Goal: Task Accomplishment & Management: Complete application form

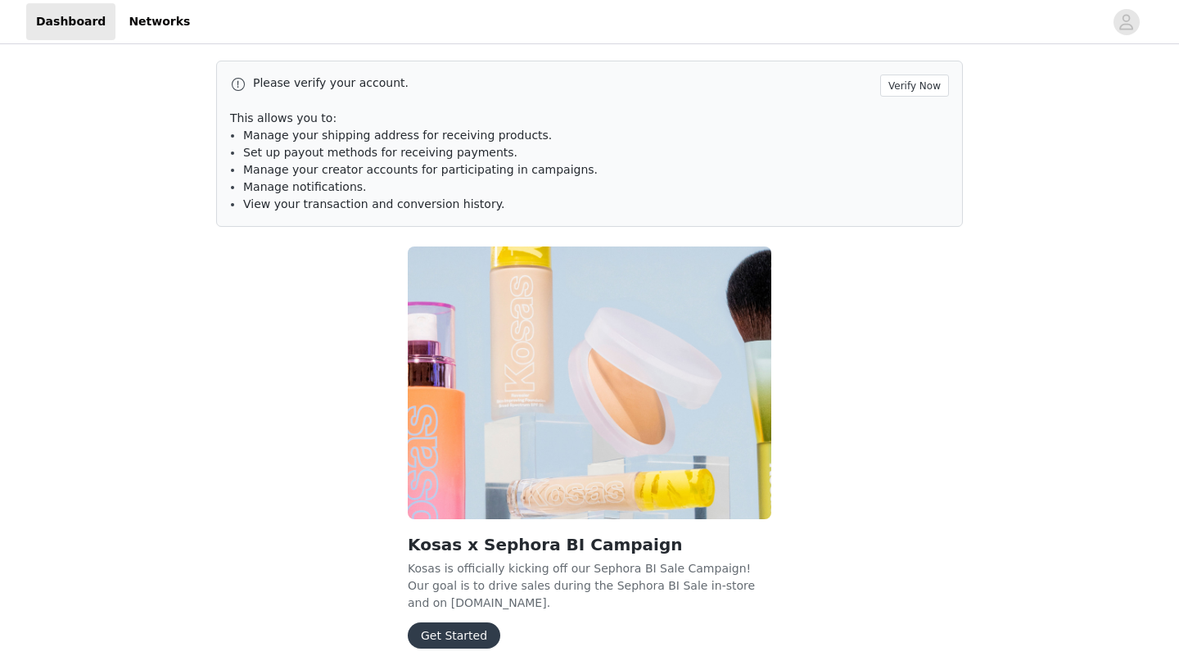
scroll to position [66, 0]
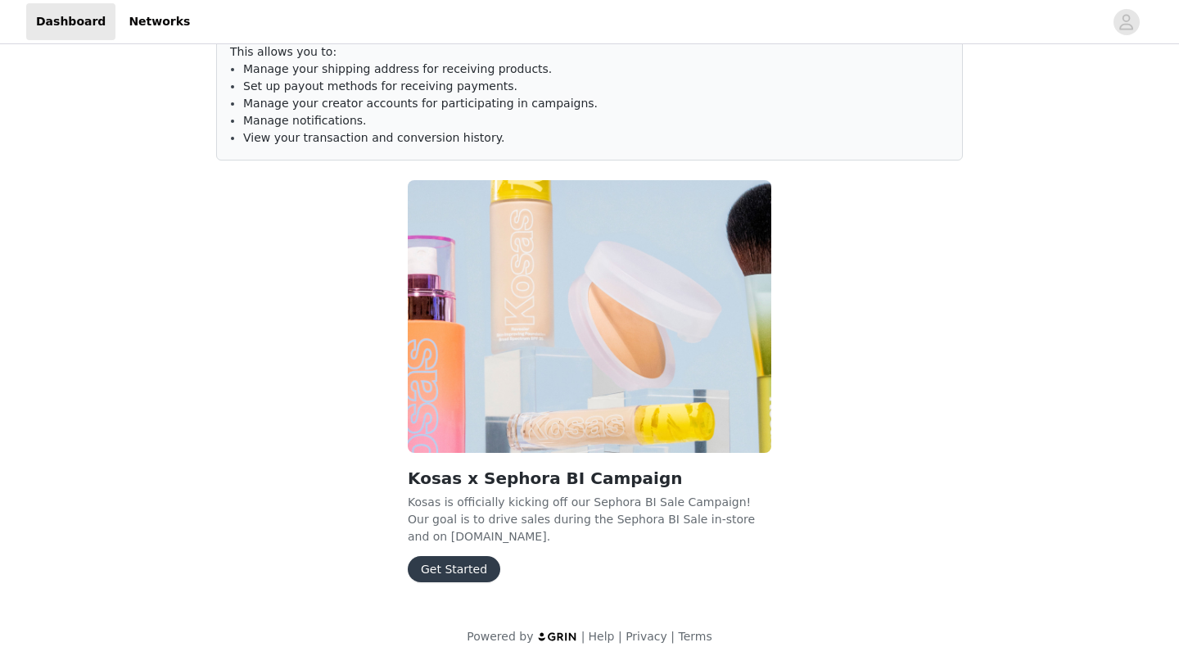
click at [445, 567] on button "Get Started" at bounding box center [454, 569] width 93 height 26
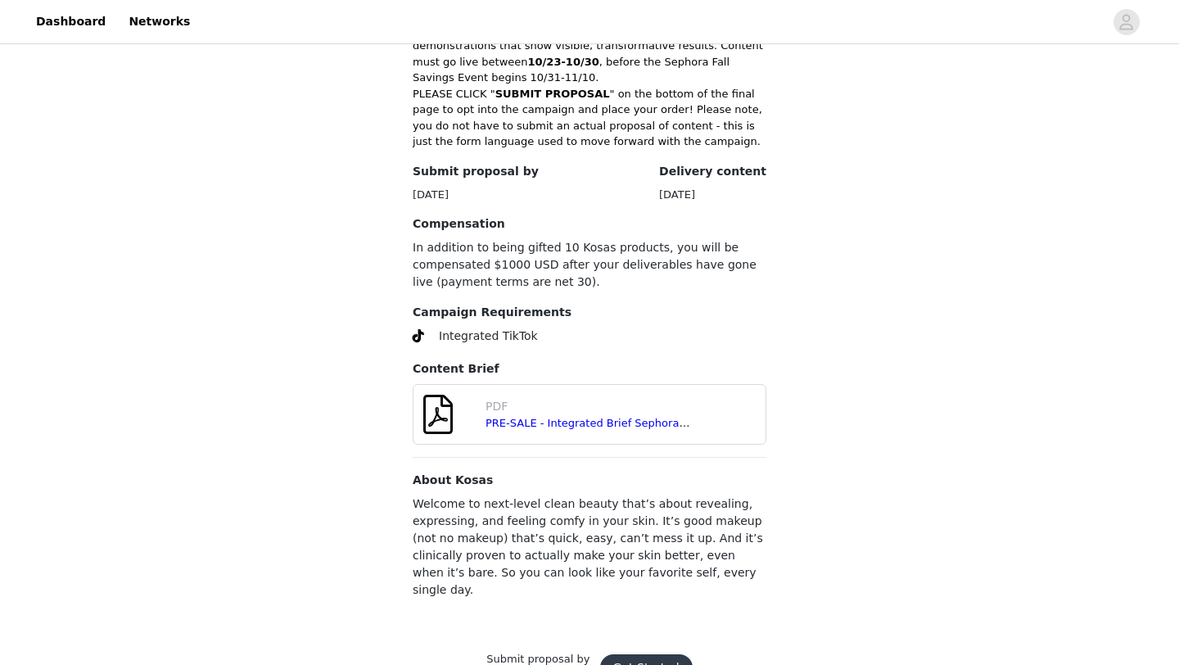
scroll to position [539, 0]
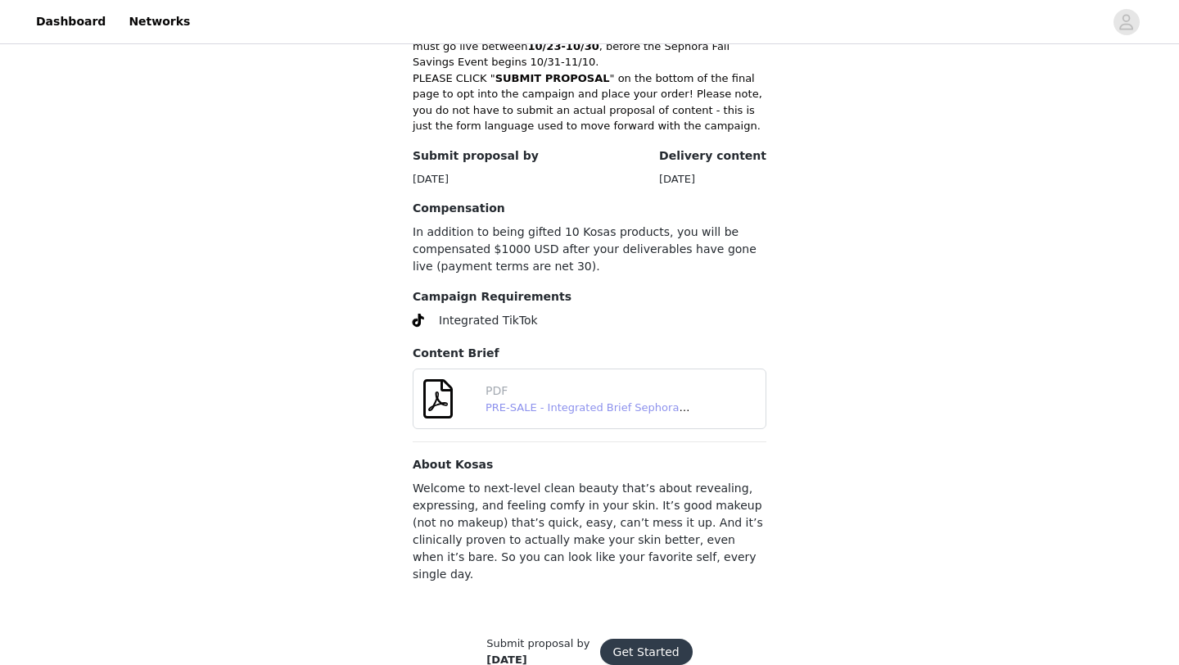
click at [609, 401] on link "PRE-SALE - Integrated Brief Sephora BI Fall 2025 - FINAL.pdf" at bounding box center [646, 407] width 320 height 12
click at [617, 639] on button "Get Started" at bounding box center [646, 652] width 93 height 26
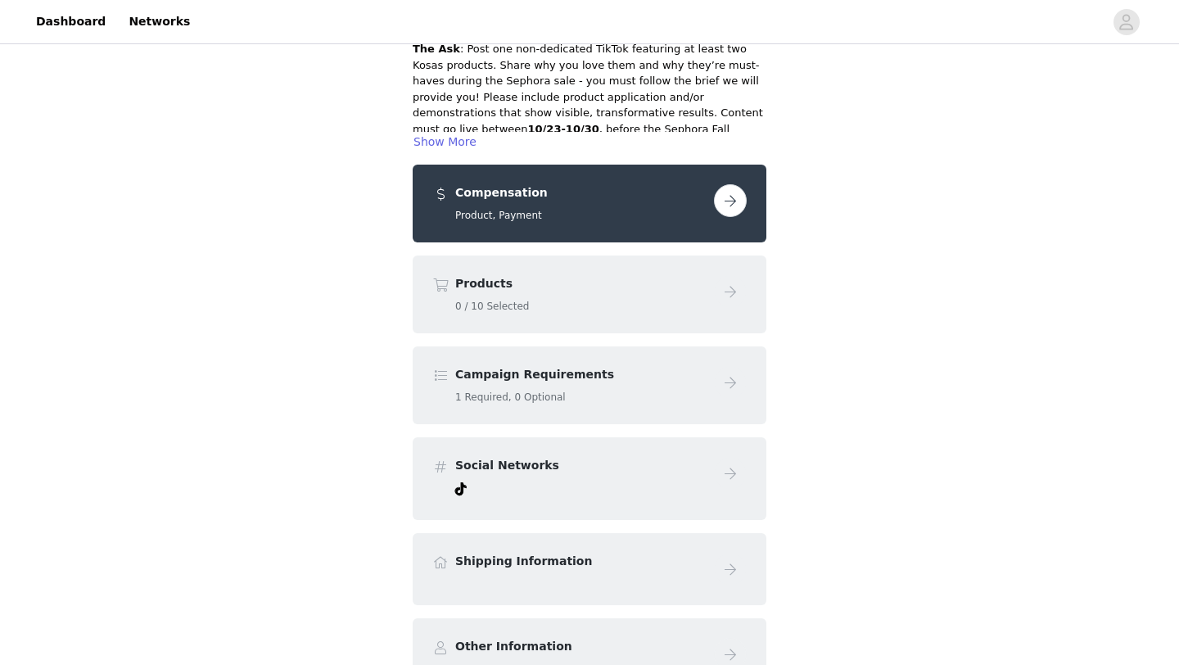
scroll to position [186, 0]
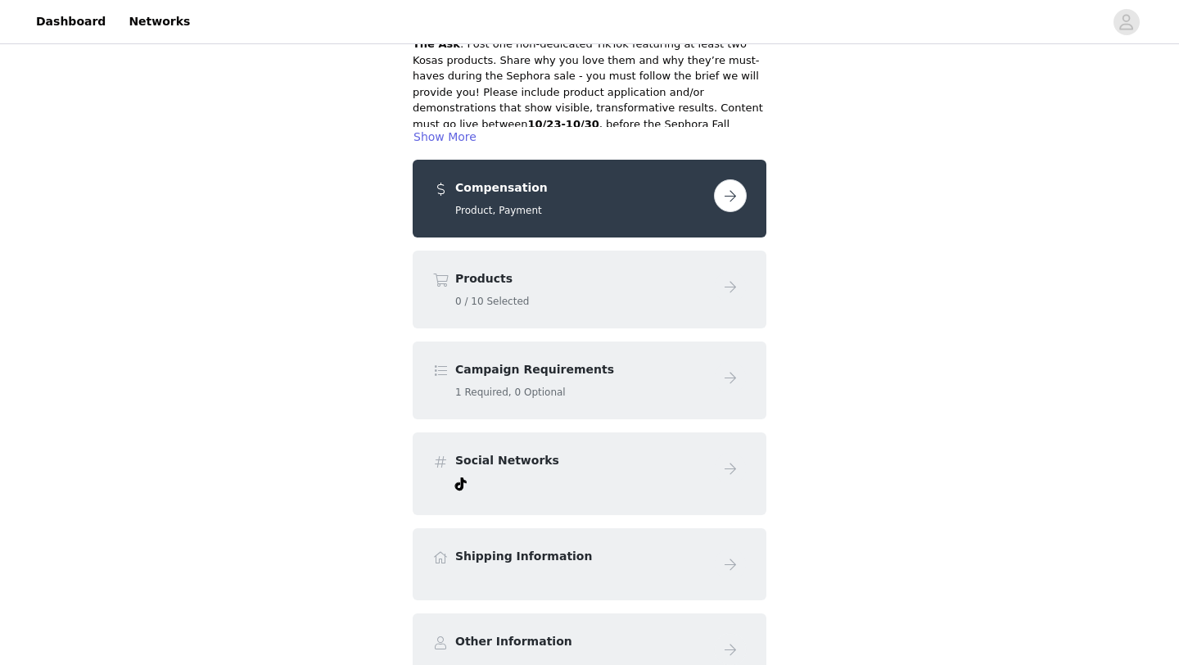
click at [727, 314] on div "Products 0 / 10 Selected" at bounding box center [590, 290] width 354 height 78
click at [727, 188] on button "button" at bounding box center [730, 195] width 33 height 33
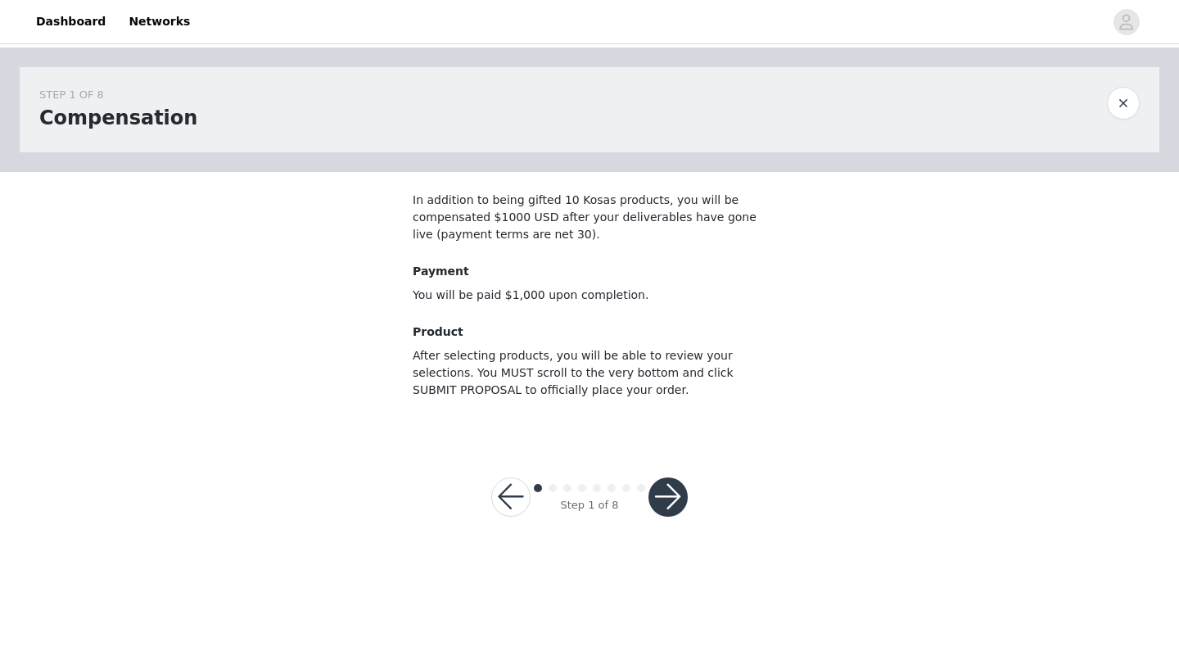
click at [671, 504] on button "button" at bounding box center [668, 497] width 39 height 39
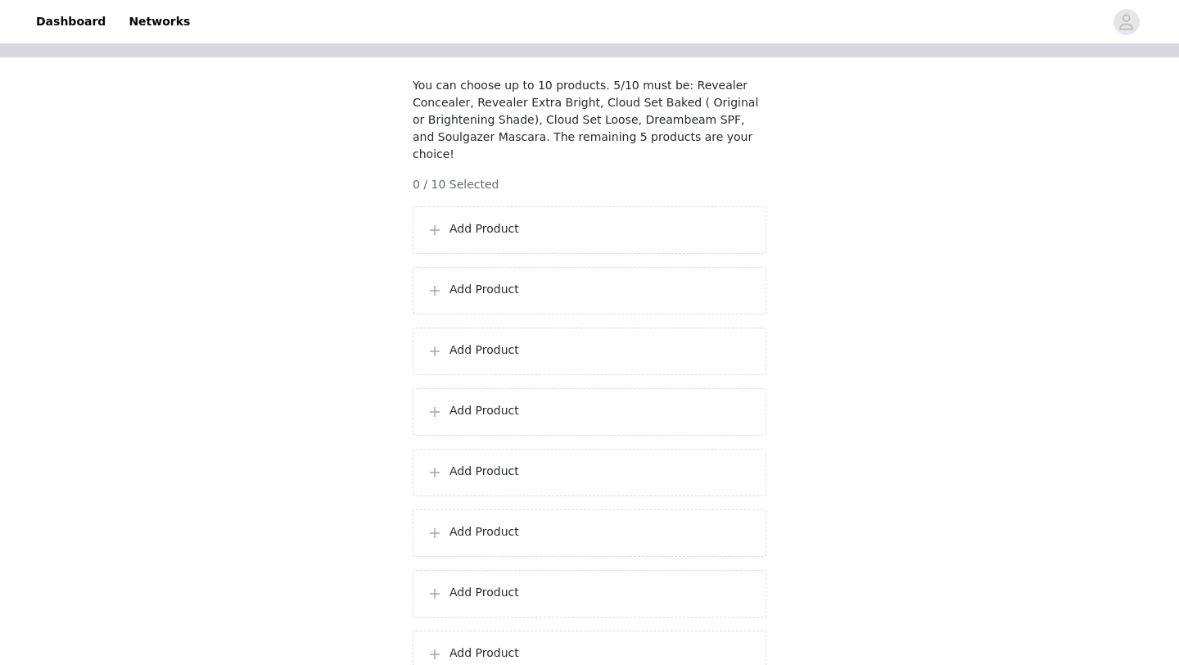
scroll to position [139, 0]
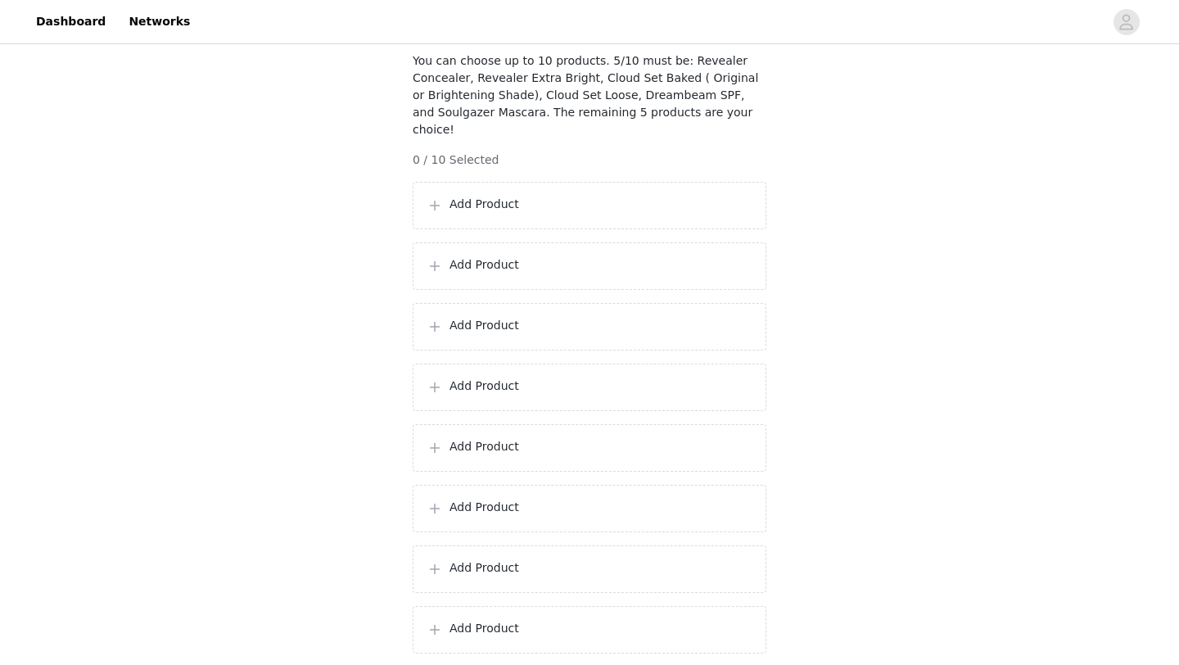
click at [684, 214] on div "Add Product" at bounding box center [590, 206] width 326 height 20
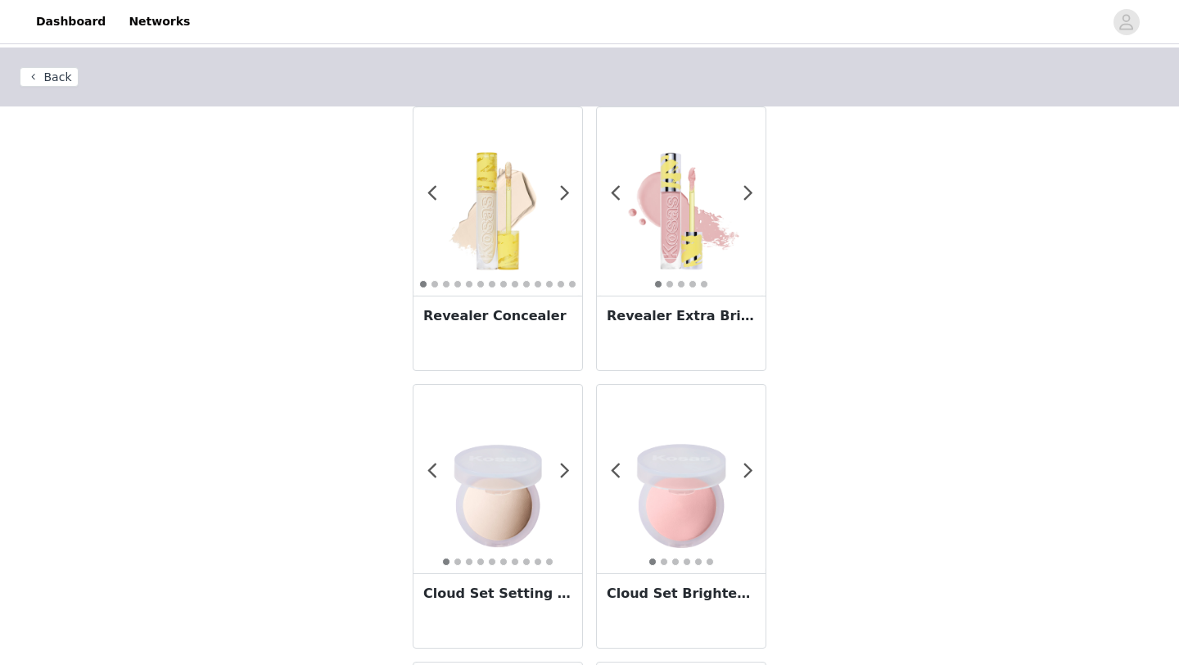
click at [580, 193] on img at bounding box center [498, 201] width 169 height 169
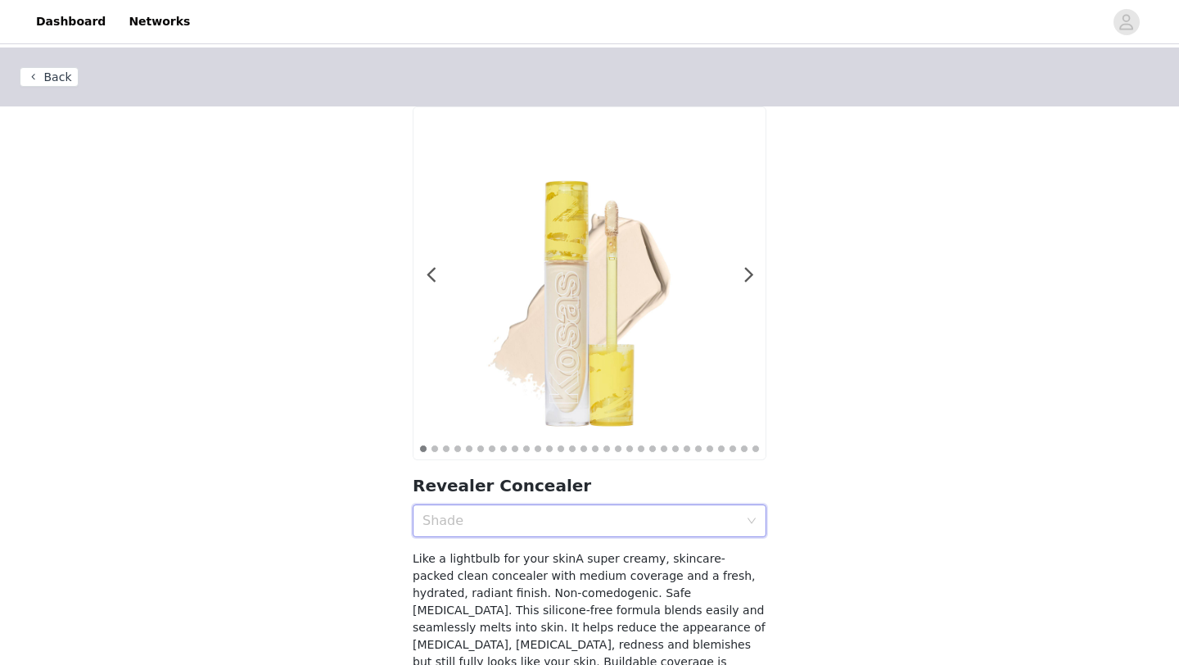
click at [540, 505] on div "Shade" at bounding box center [585, 520] width 324 height 31
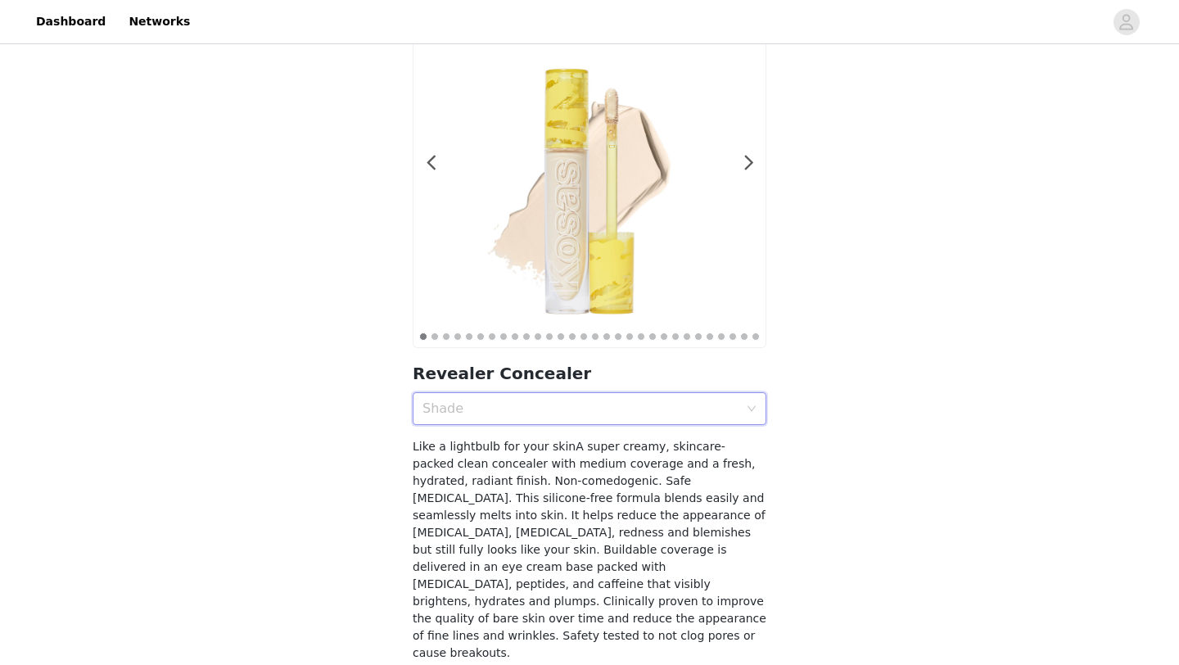
scroll to position [173, 0]
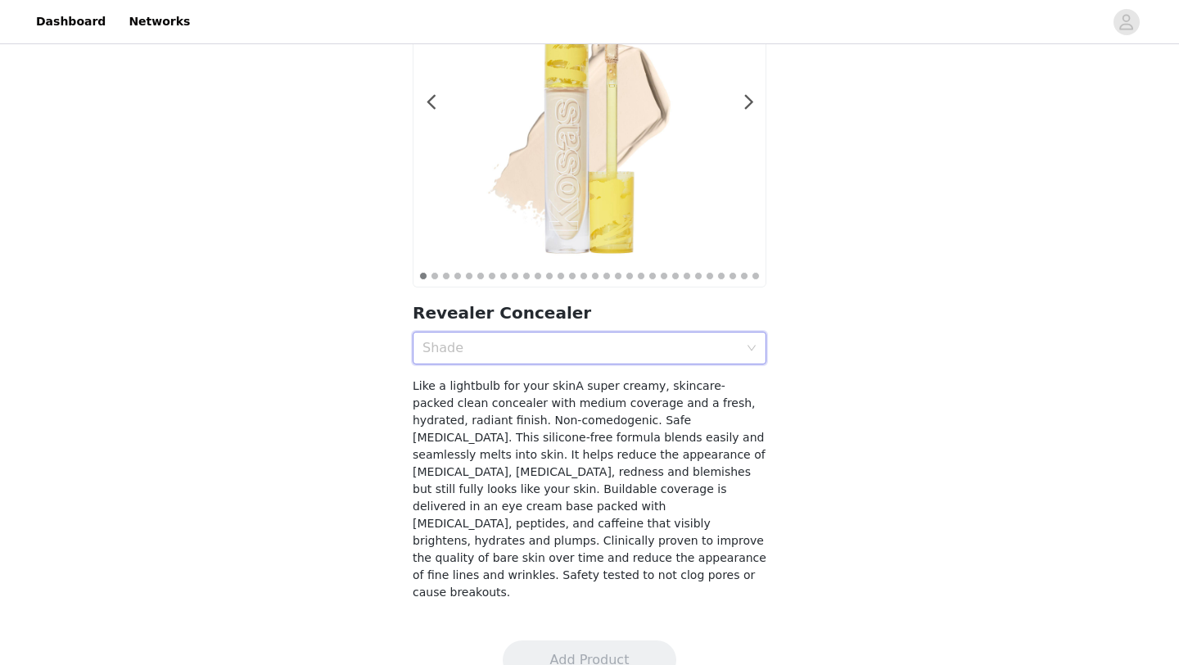
click at [469, 351] on div "Shade" at bounding box center [581, 348] width 316 height 16
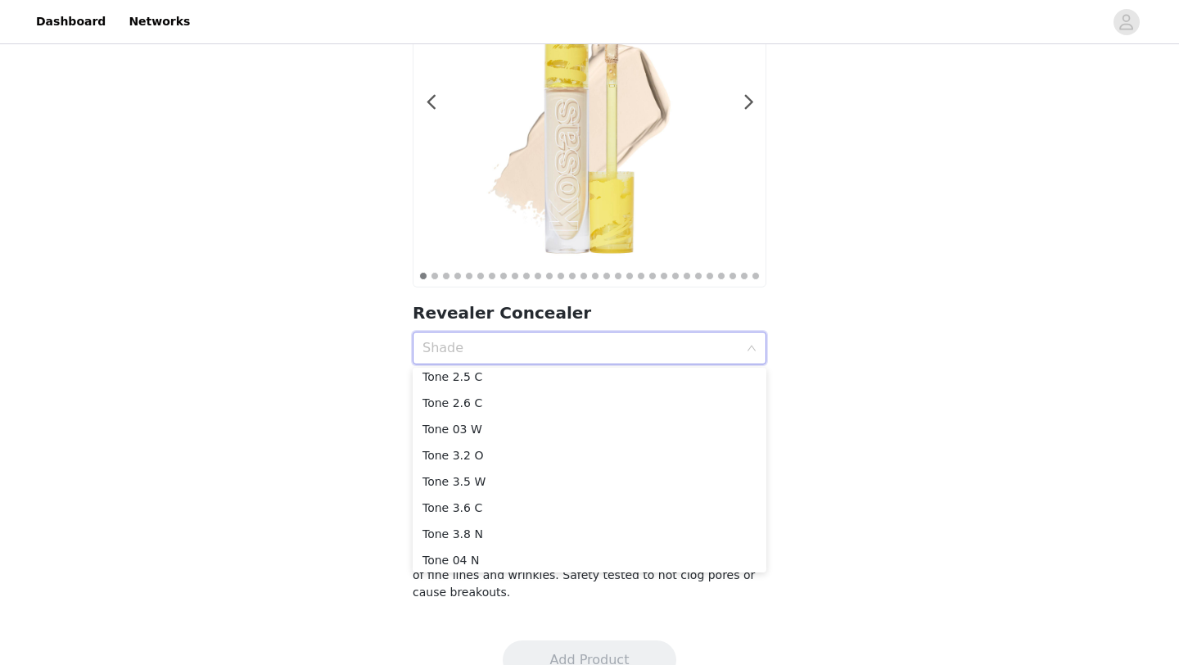
scroll to position [252, 0]
